Goal: Transaction & Acquisition: Book appointment/travel/reservation

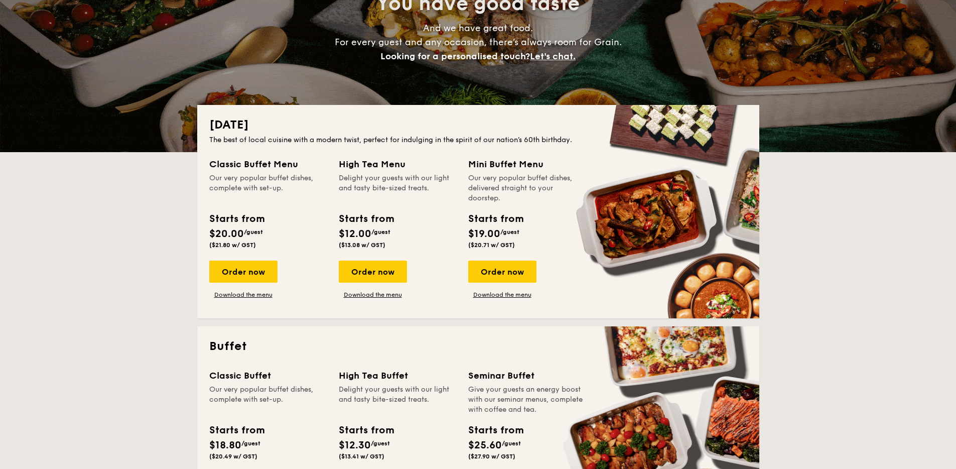
scroll to position [129, 0]
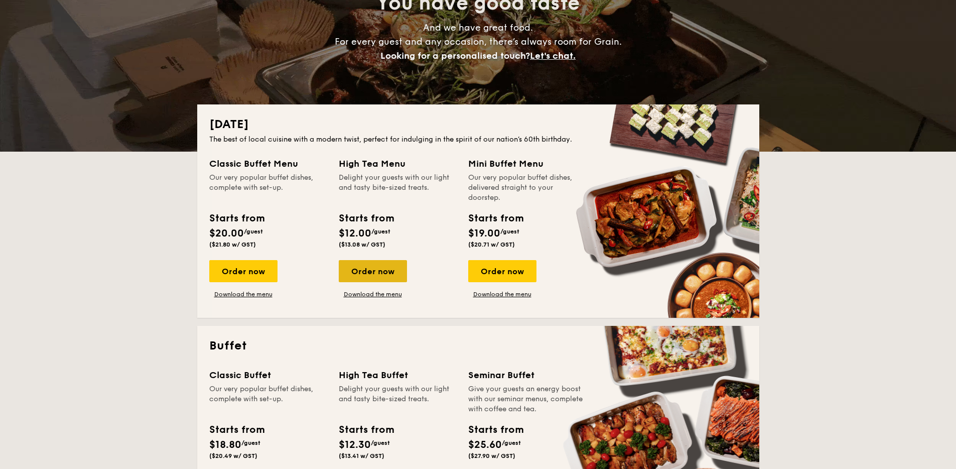
click at [377, 275] on div "Order now" at bounding box center [373, 271] width 68 height 22
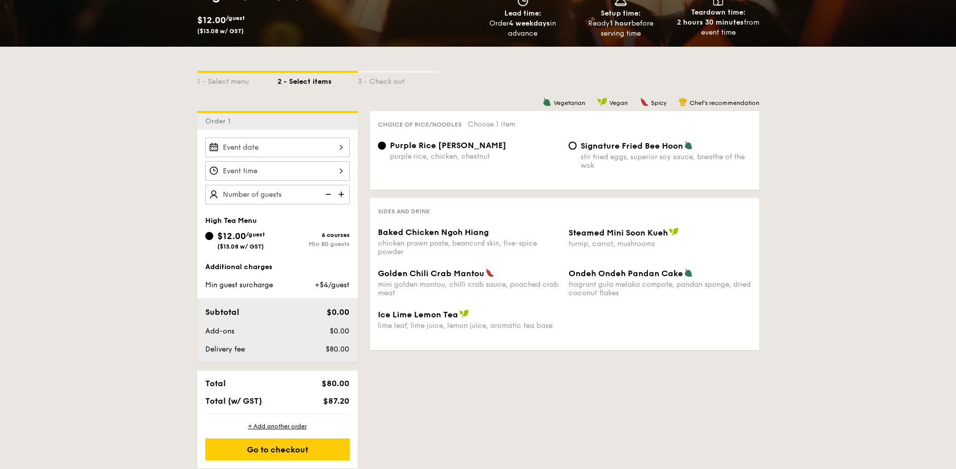
scroll to position [218, 0]
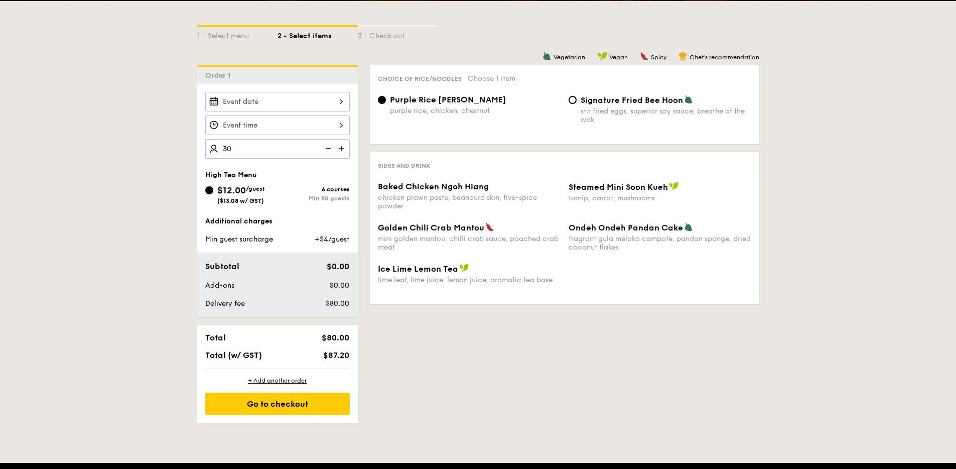
type input "30 guests"
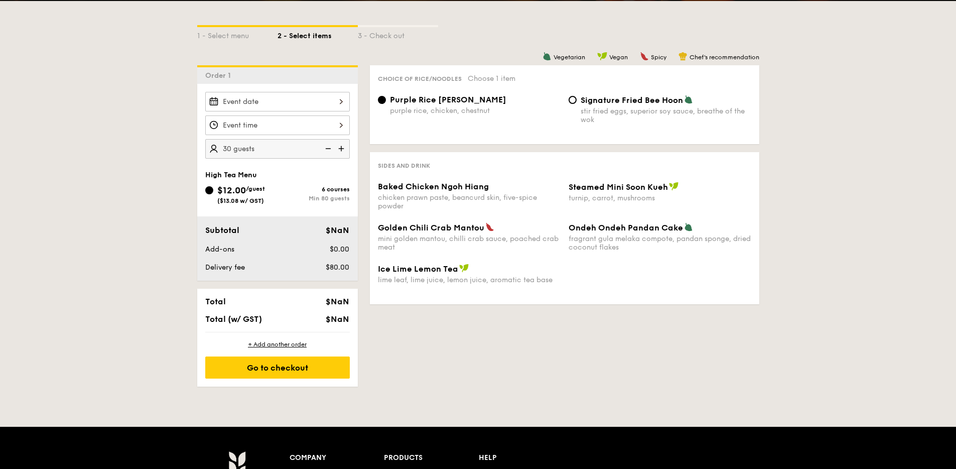
click at [441, 368] on div "1 - Select menu 2 - Select items 3 - Check out Order 1 30 guests High Tea Menu …" at bounding box center [478, 193] width 578 height 385
click at [275, 107] on div at bounding box center [277, 102] width 144 height 20
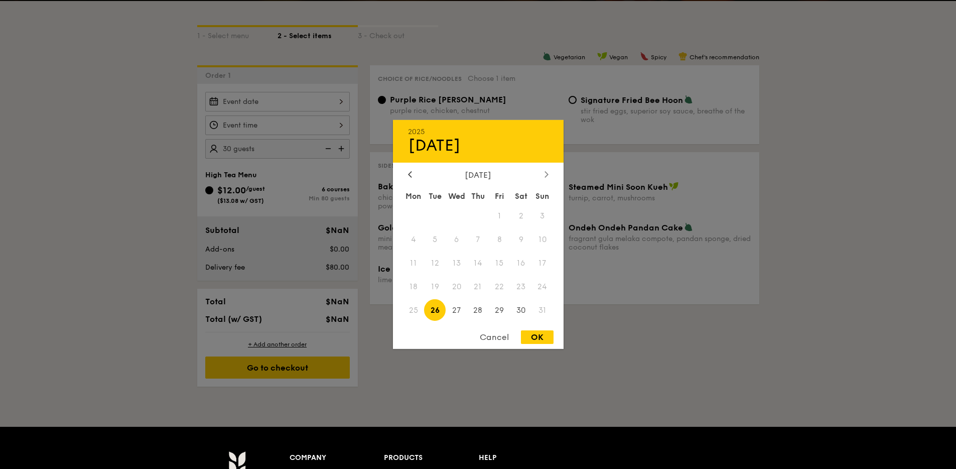
click at [544, 179] on div at bounding box center [546, 175] width 9 height 10
click at [435, 266] on span "14" at bounding box center [435, 263] width 22 height 22
click at [483, 286] on span "23" at bounding box center [478, 286] width 22 height 22
click at [413, 179] on div at bounding box center [409, 175] width 9 height 10
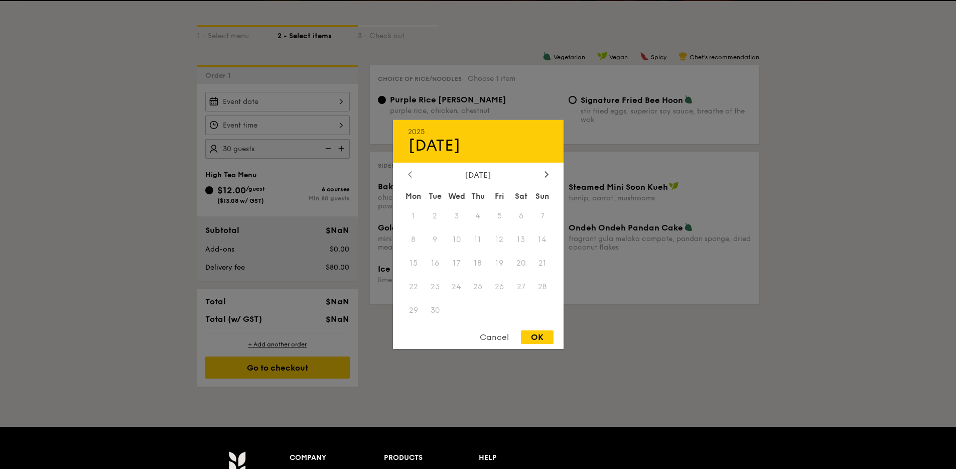
click at [413, 179] on div at bounding box center [409, 175] width 9 height 10
click at [495, 336] on div "Cancel" at bounding box center [494, 337] width 49 height 14
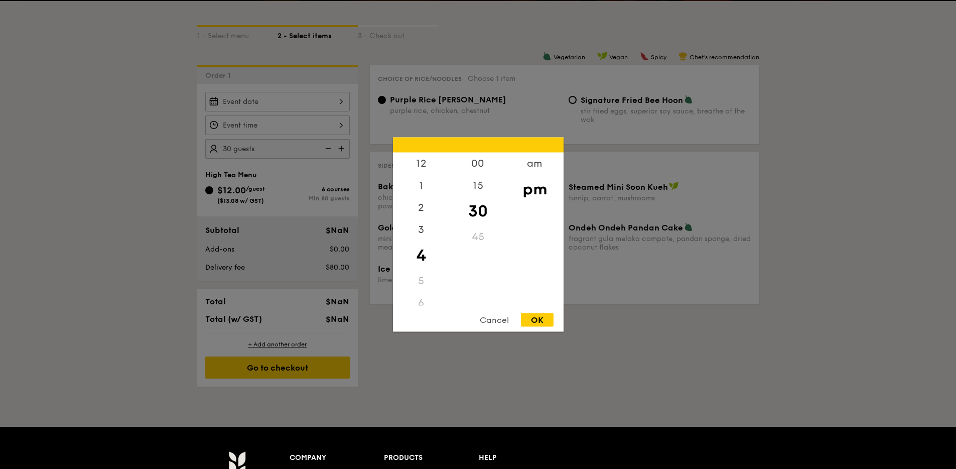
click at [250, 122] on div "12 1 2 3 4 5 6 7 8 9 10 11 00 15 30 45 am pm Cancel OK" at bounding box center [277, 125] width 144 height 20
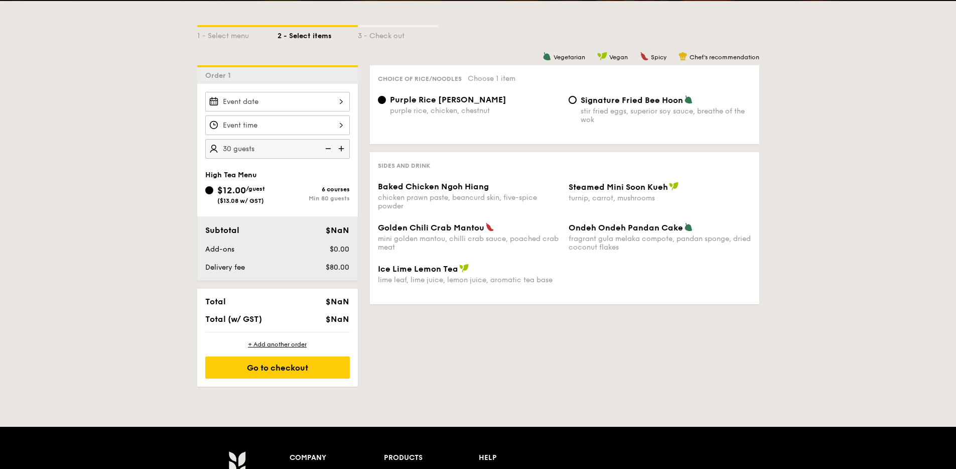
click at [256, 106] on div at bounding box center [478, 234] width 956 height 469
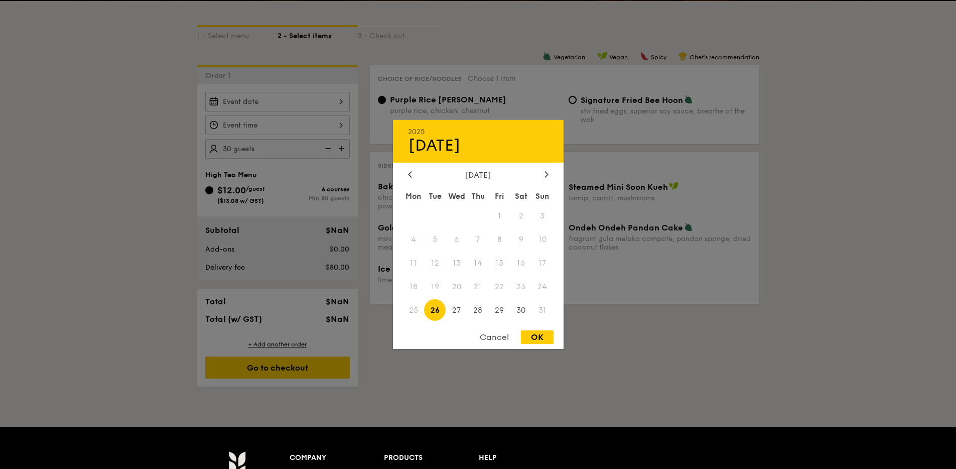
click at [262, 97] on div "2025 Aug 26 August 2025 Mon Tue Wed Thu Fri Sat Sun 1 2 3 4 5 6 7 8 9 10 11 12 …" at bounding box center [277, 102] width 144 height 20
click at [518, 313] on span "30" at bounding box center [521, 310] width 22 height 22
click at [543, 331] on div "OK" at bounding box center [537, 337] width 33 height 14
type input "Aug 30, 2025"
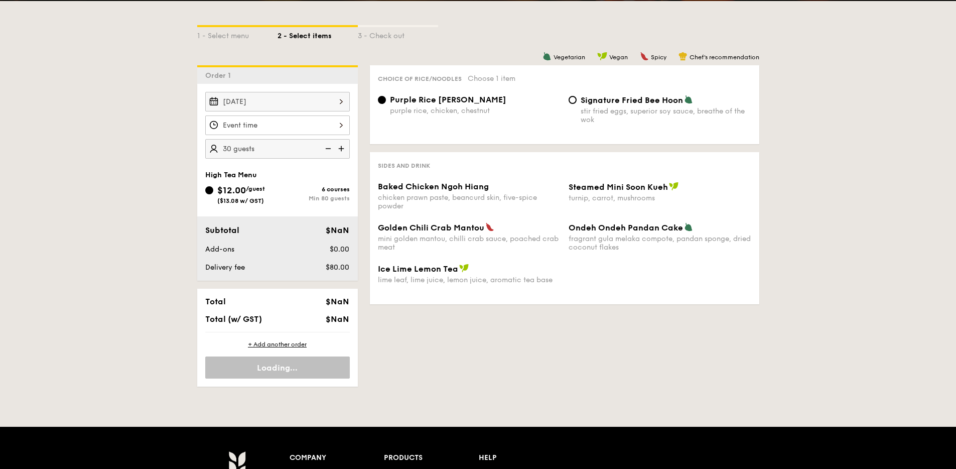
click at [289, 130] on div at bounding box center [277, 125] width 144 height 20
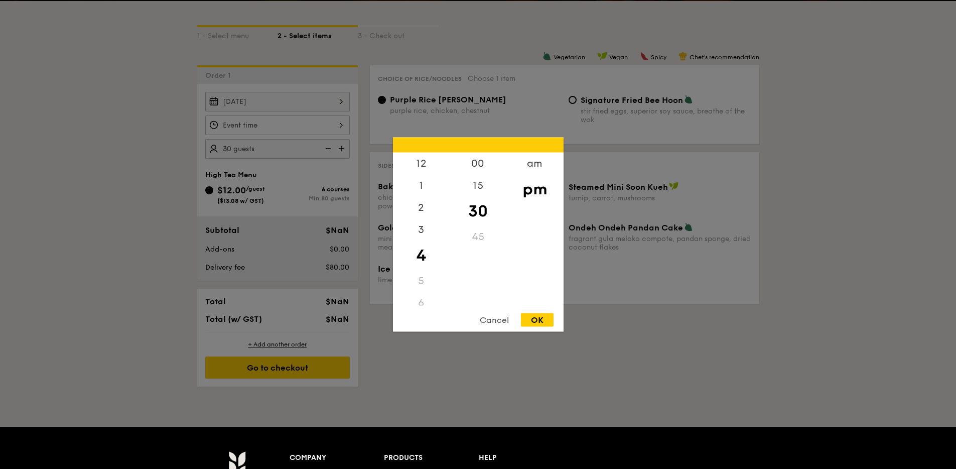
click at [543, 325] on div "OK" at bounding box center [537, 320] width 33 height 14
type input "4:30PM"
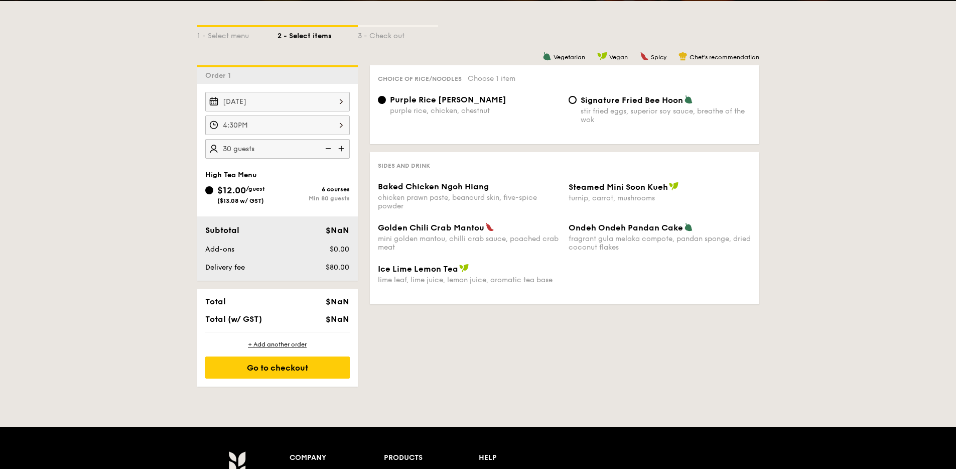
click at [299, 195] on div "Min 80 guests" at bounding box center [313, 198] width 72 height 7
click at [213, 194] on input "$12.00 /guest ($13.08 w/ GST) 6 courses Min 80 guests" at bounding box center [209, 190] width 8 height 8
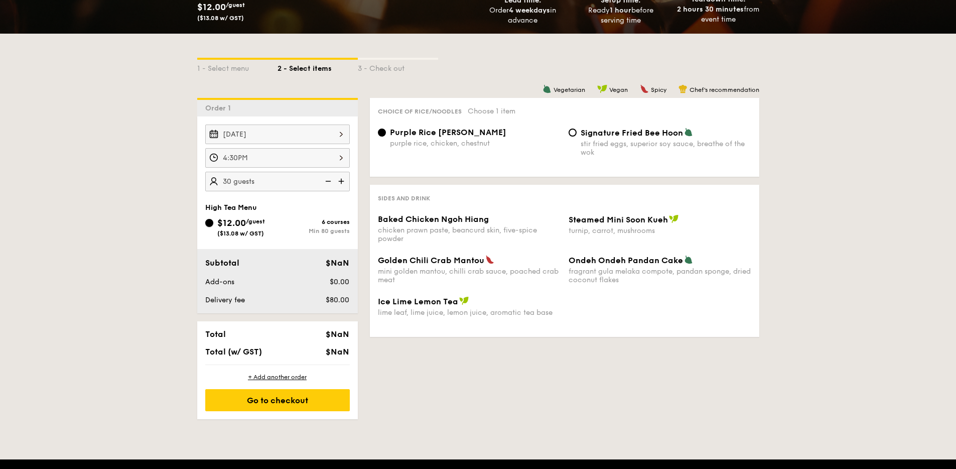
scroll to position [184, 0]
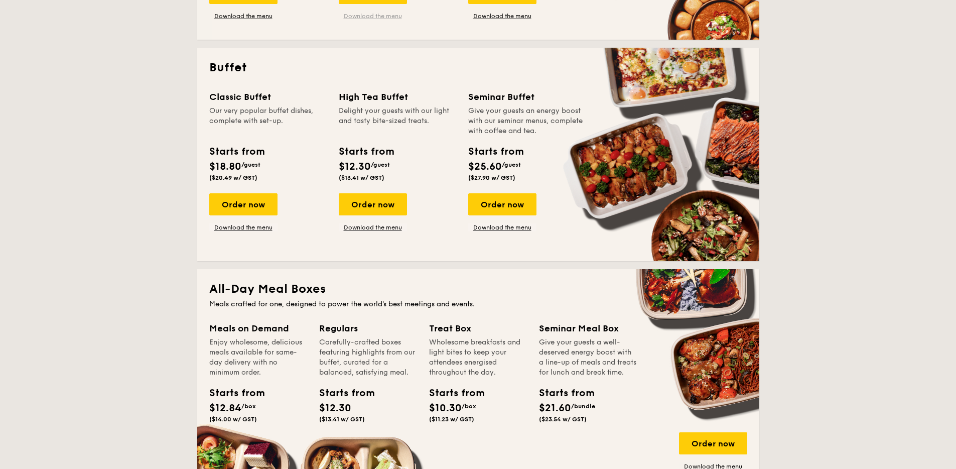
scroll to position [409, 0]
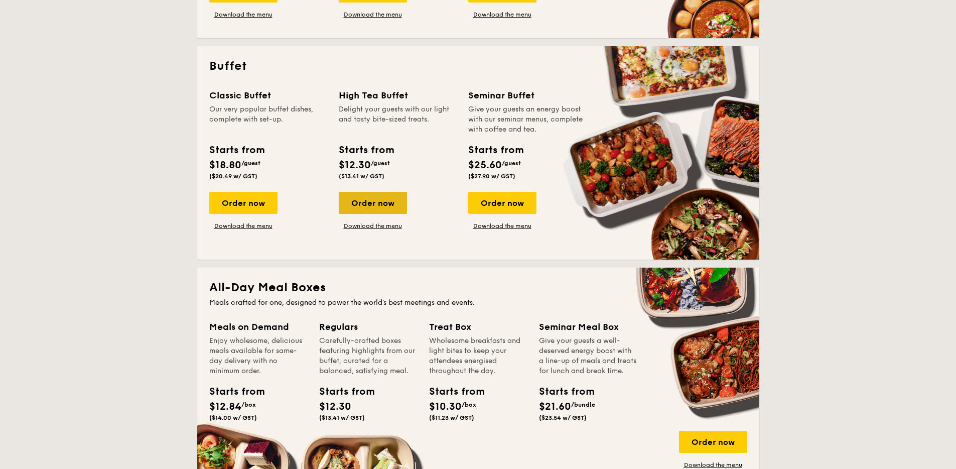
click at [381, 205] on div "Order now" at bounding box center [373, 203] width 68 height 22
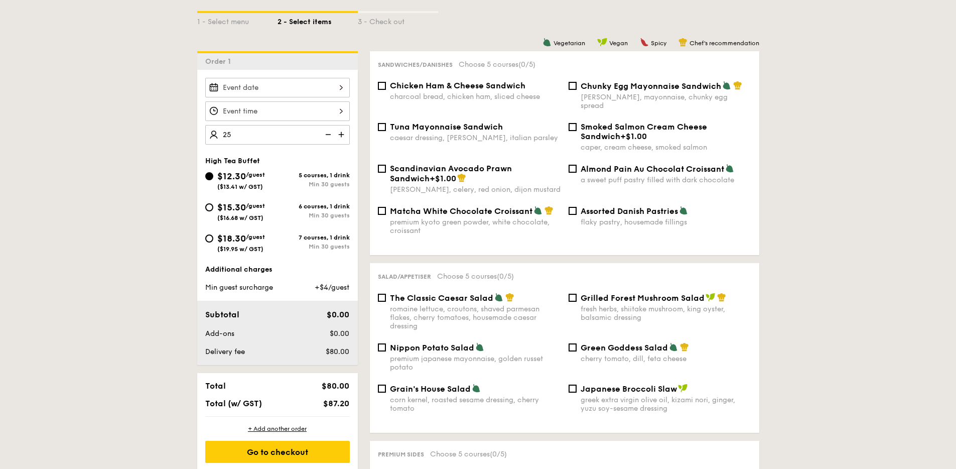
scroll to position [232, 0]
type input "25 guests"
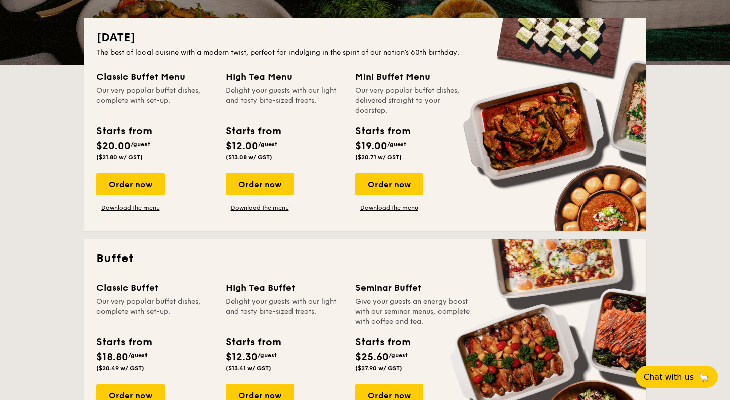
scroll to position [338, 0]
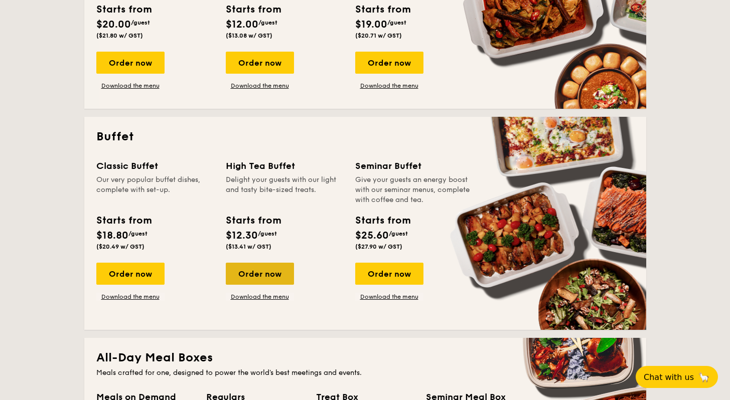
click at [270, 276] on div "Order now" at bounding box center [260, 274] width 68 height 22
